Goal: Navigation & Orientation: Find specific page/section

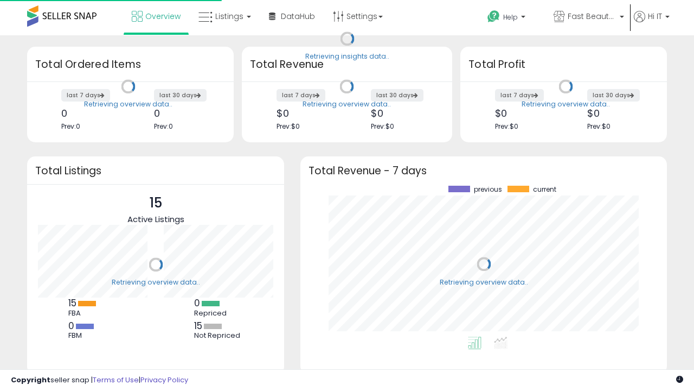
scroll to position [151, 345]
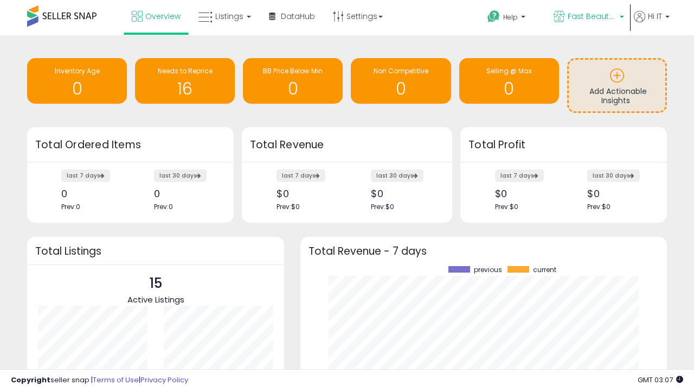
click at [588, 17] on span "Fast Beauty ([GEOGRAPHIC_DATA])" at bounding box center [592, 16] width 49 height 11
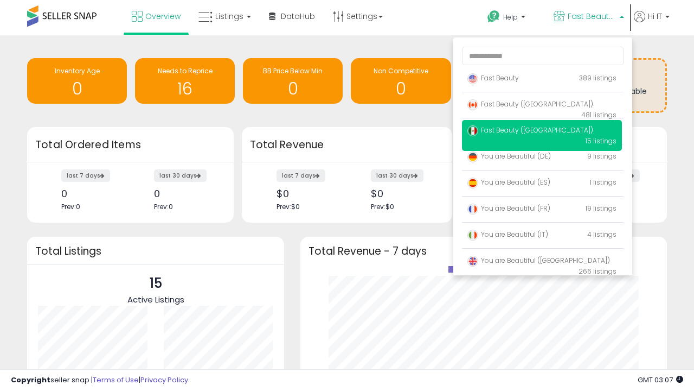
click at [542, 262] on span "You are Beautiful ([GEOGRAPHIC_DATA])" at bounding box center [539, 259] width 143 height 9
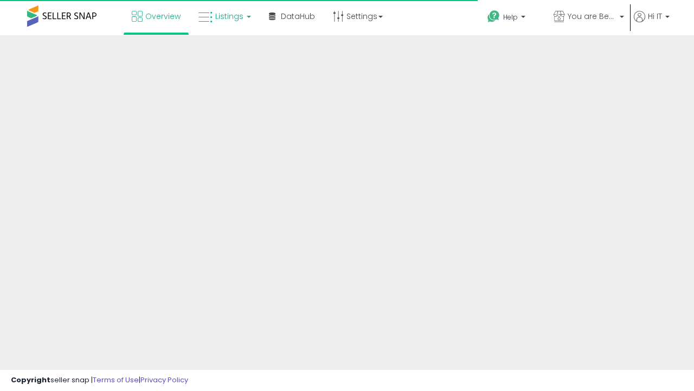
click at [223, 16] on span "Listings" at bounding box center [229, 16] width 28 height 11
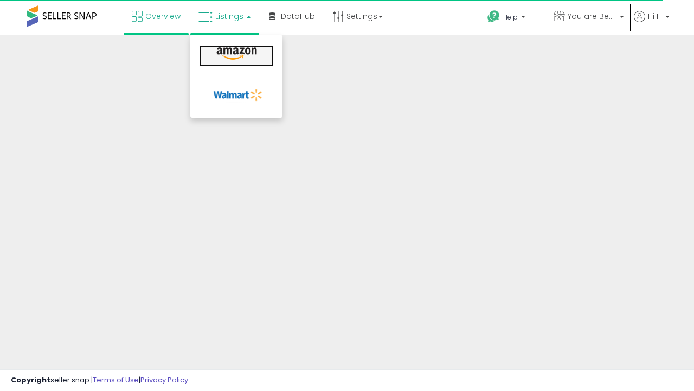
click at [235, 54] on icon at bounding box center [236, 54] width 47 height 14
